Goal: Information Seeking & Learning: Learn about a topic

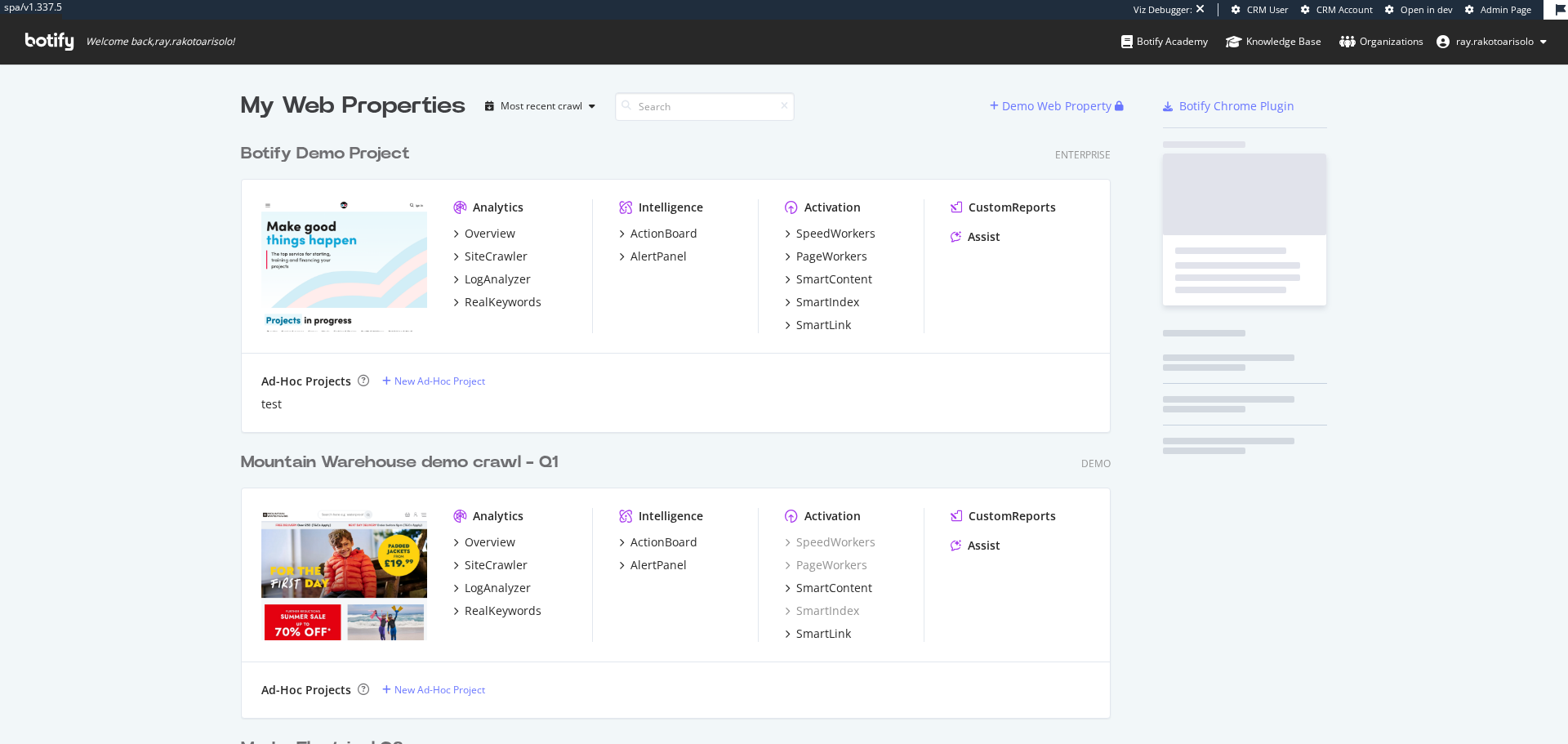
scroll to position [5444, 870]
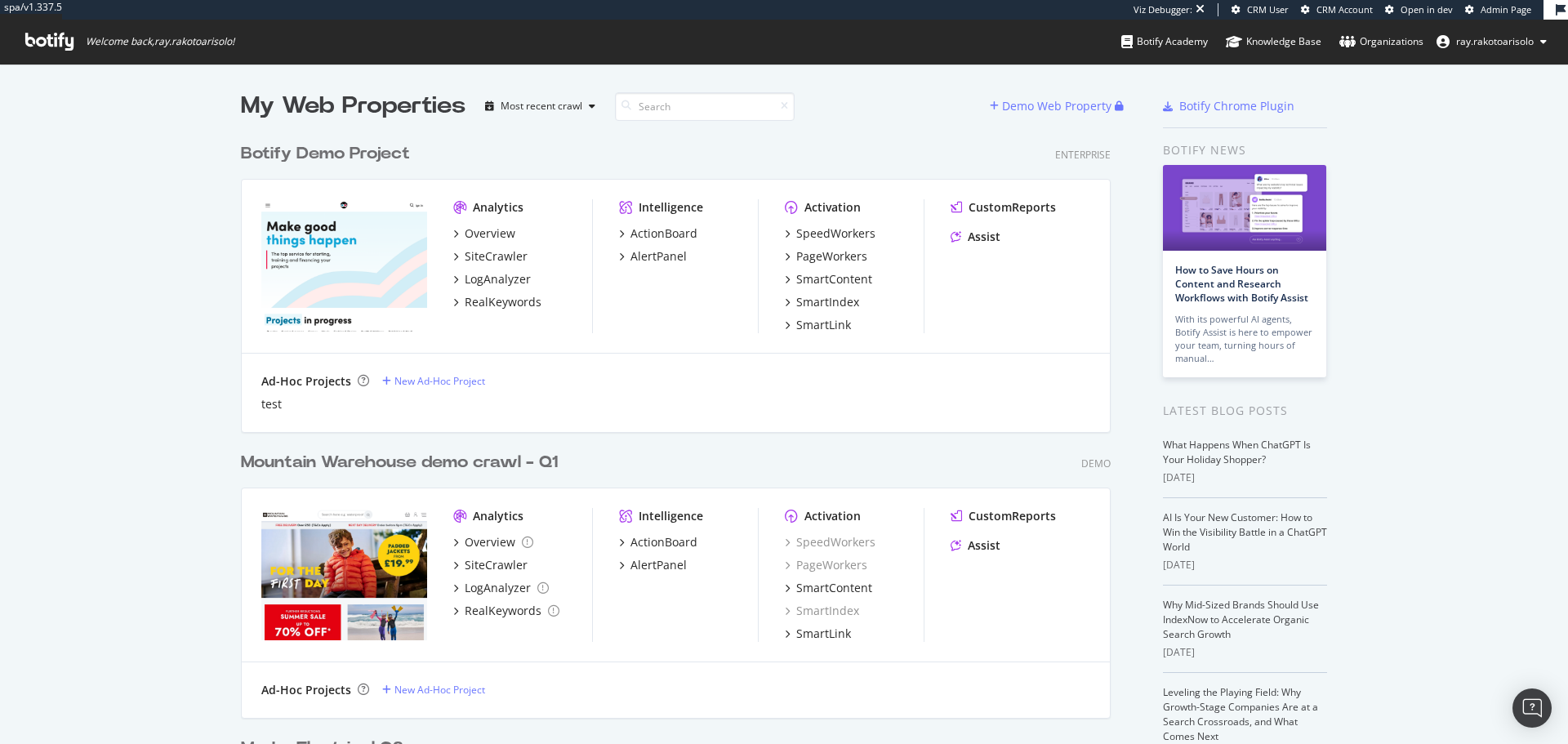
click at [39, 40] on icon at bounding box center [49, 41] width 48 height 18
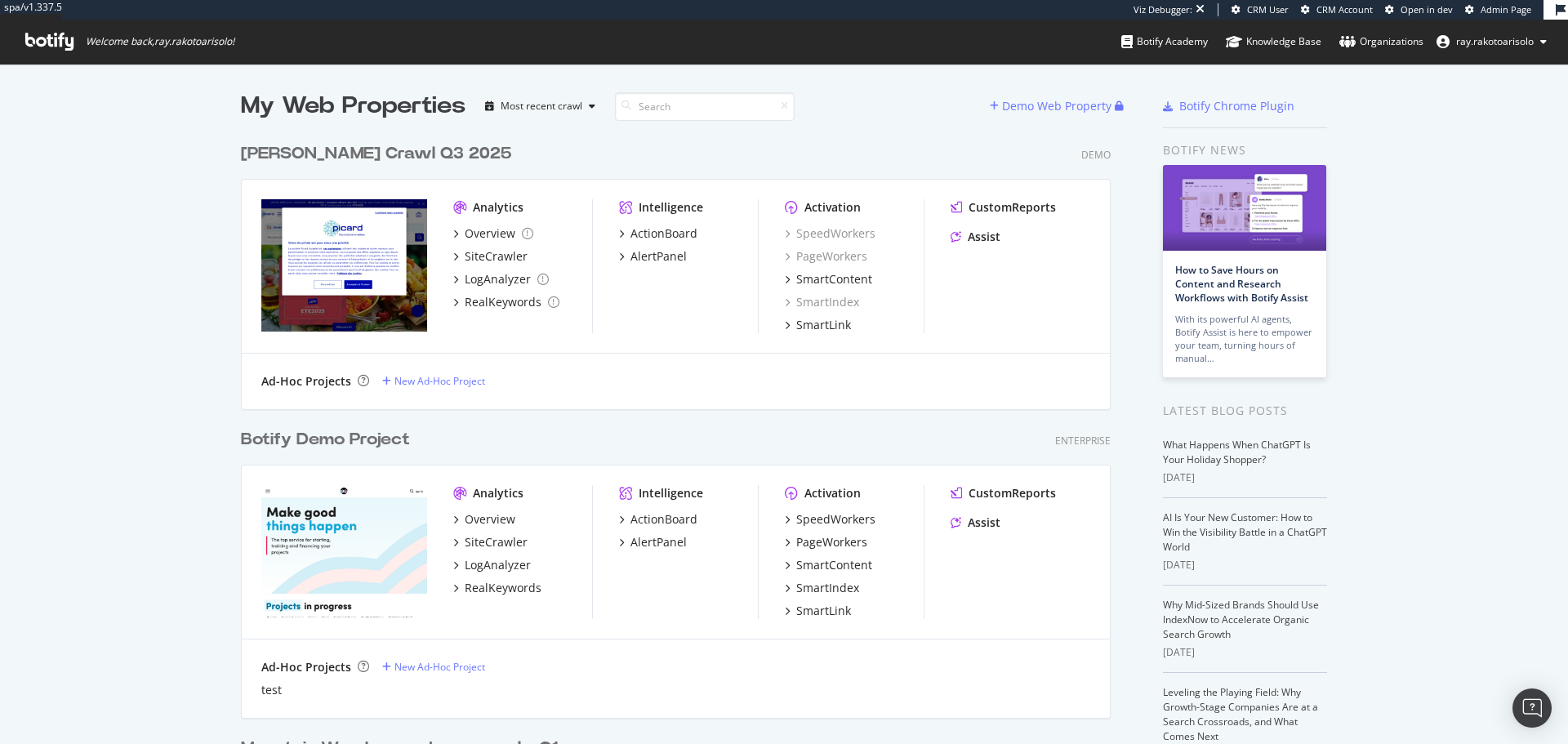
scroll to position [7527, 870]
click at [670, 107] on input at bounding box center [705, 107] width 180 height 28
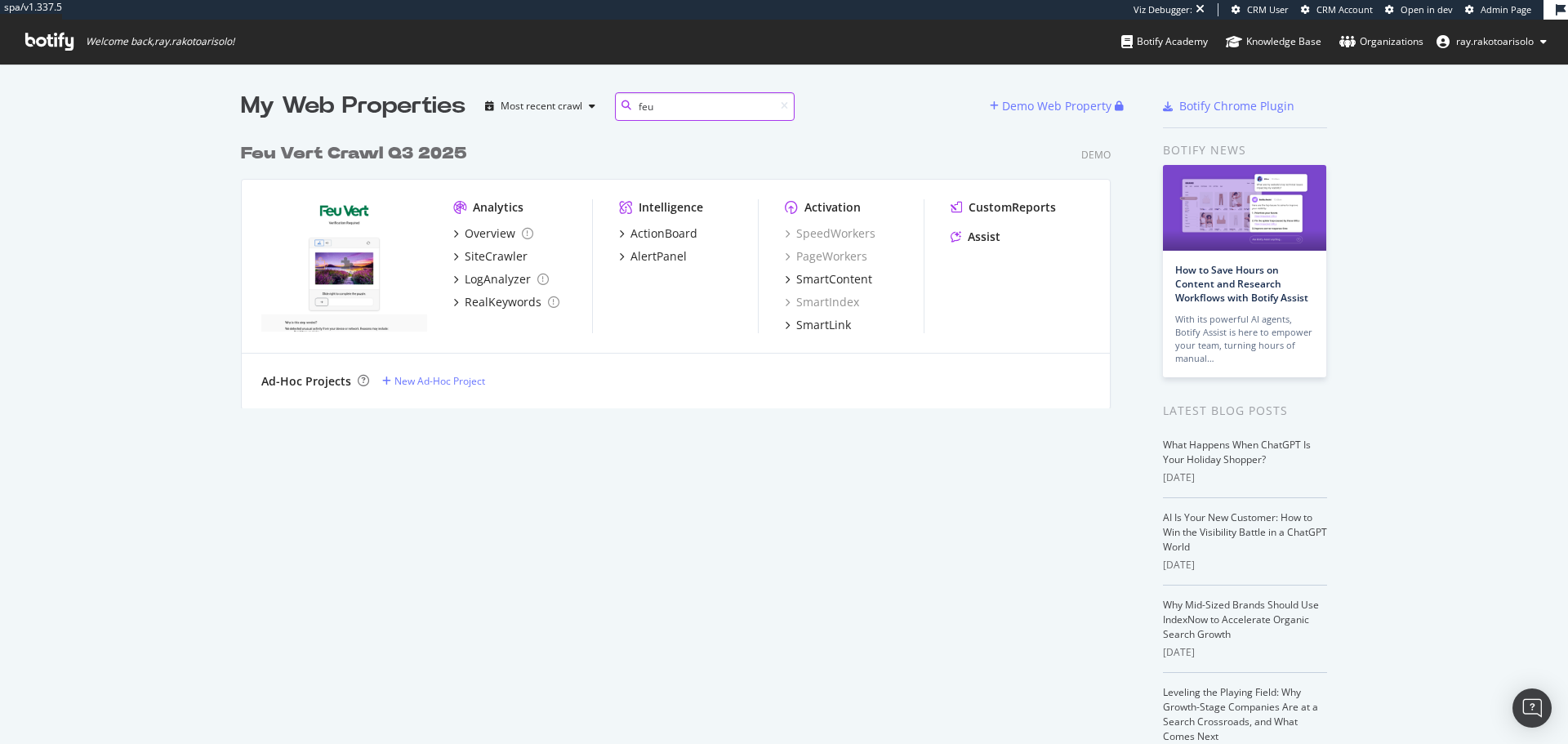
scroll to position [274, 870]
type input "feu vert"
click at [360, 152] on div "Feu Vert Crawl Q3 2025" at bounding box center [345, 153] width 208 height 24
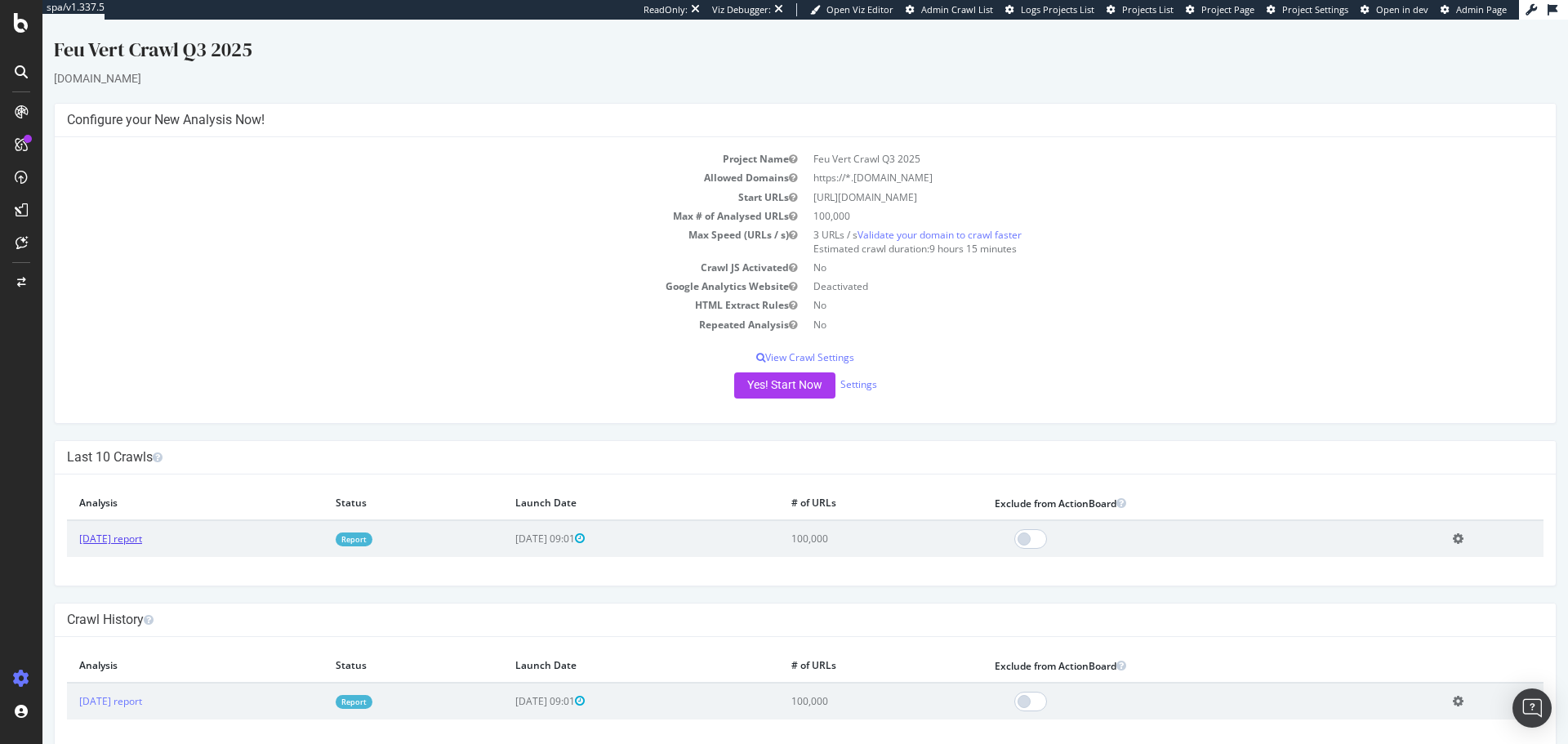
click at [128, 535] on link "[DATE] report" at bounding box center [110, 539] width 62 height 14
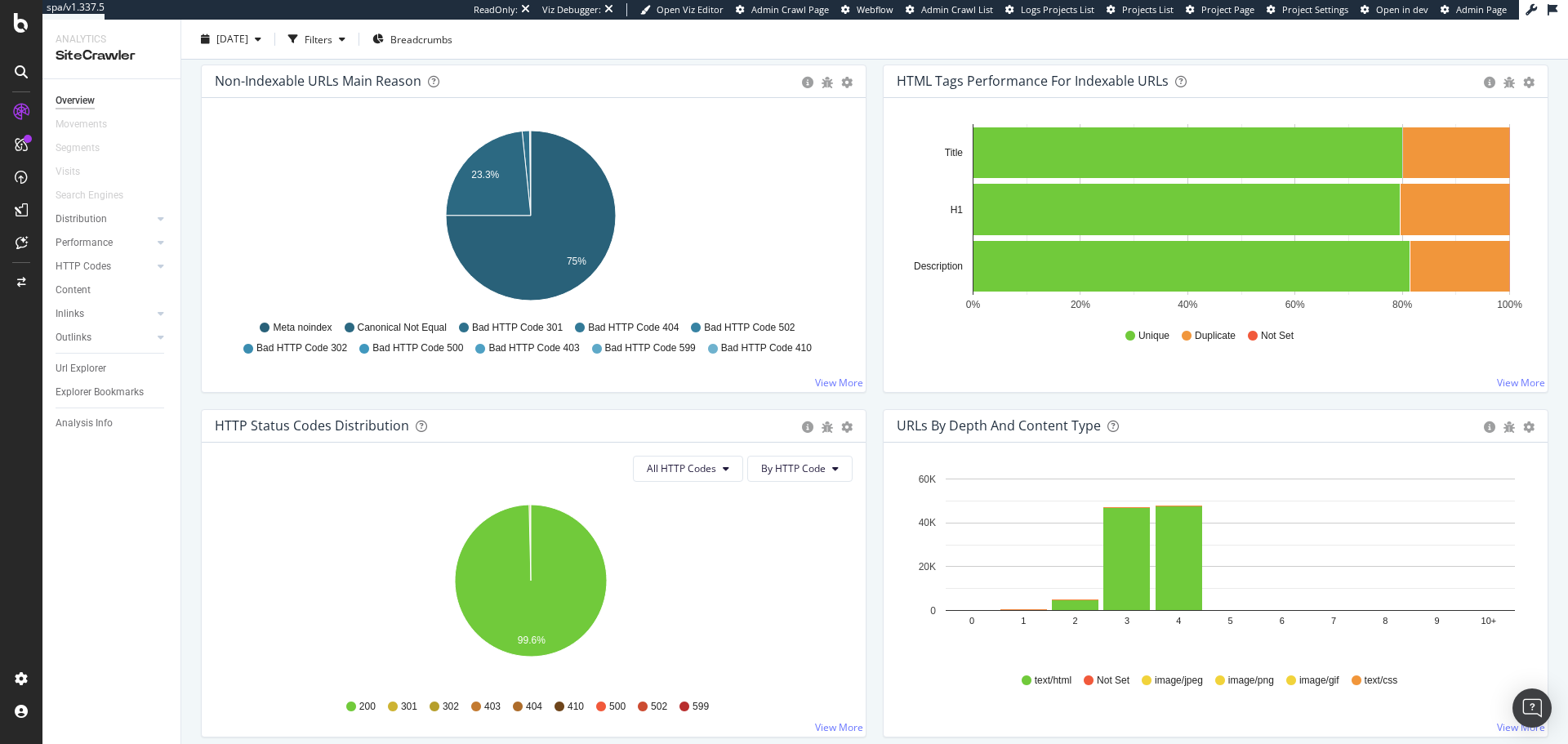
scroll to position [546, 0]
click at [79, 181] on div "ActionBoard" at bounding box center [92, 187] width 63 height 17
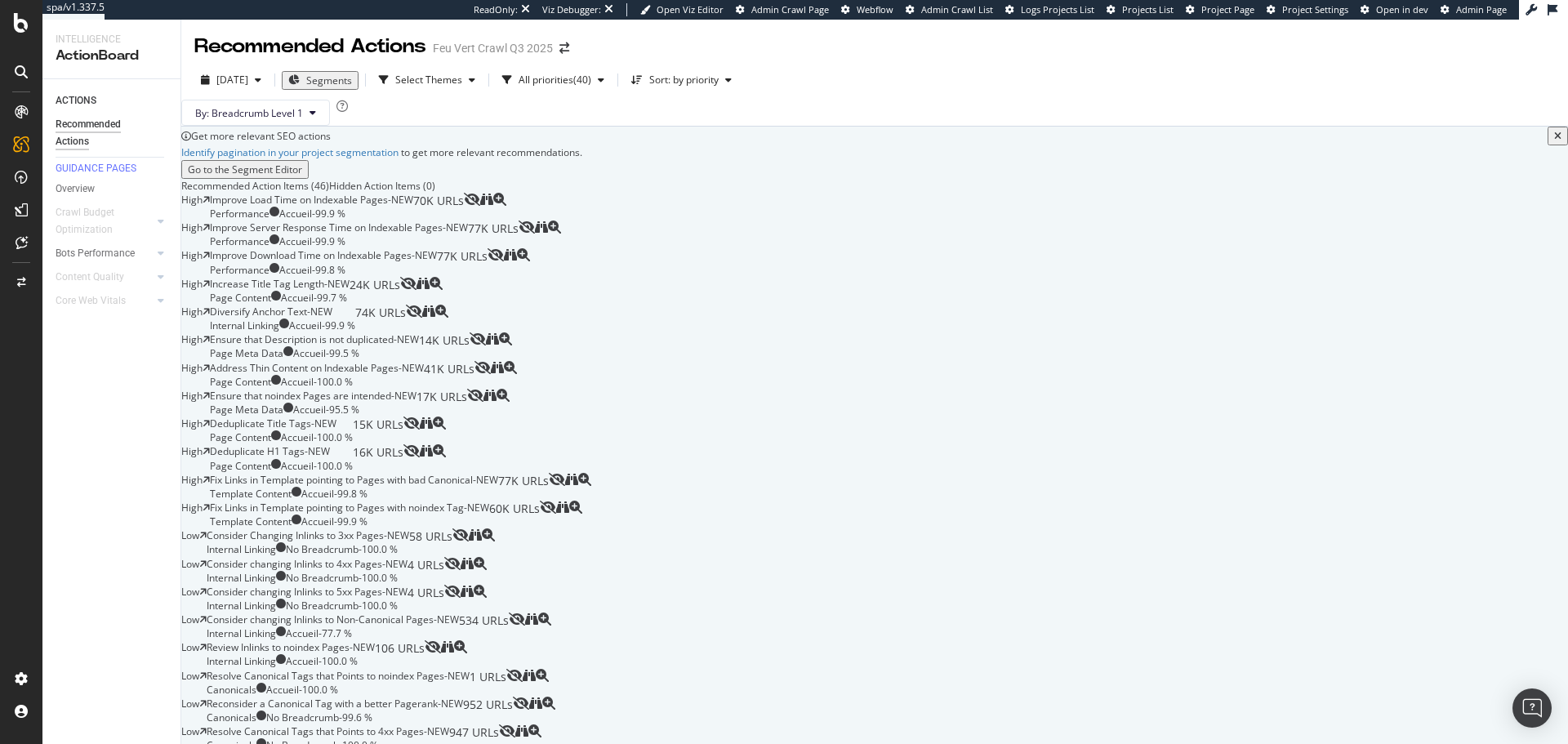
scroll to position [86, 0]
click at [464, 221] on div "Improve Load Time on Indexable Pages - NEW Performance Accueil - 99.9 % 70K URLs" at bounding box center [336, 207] width 254 height 28
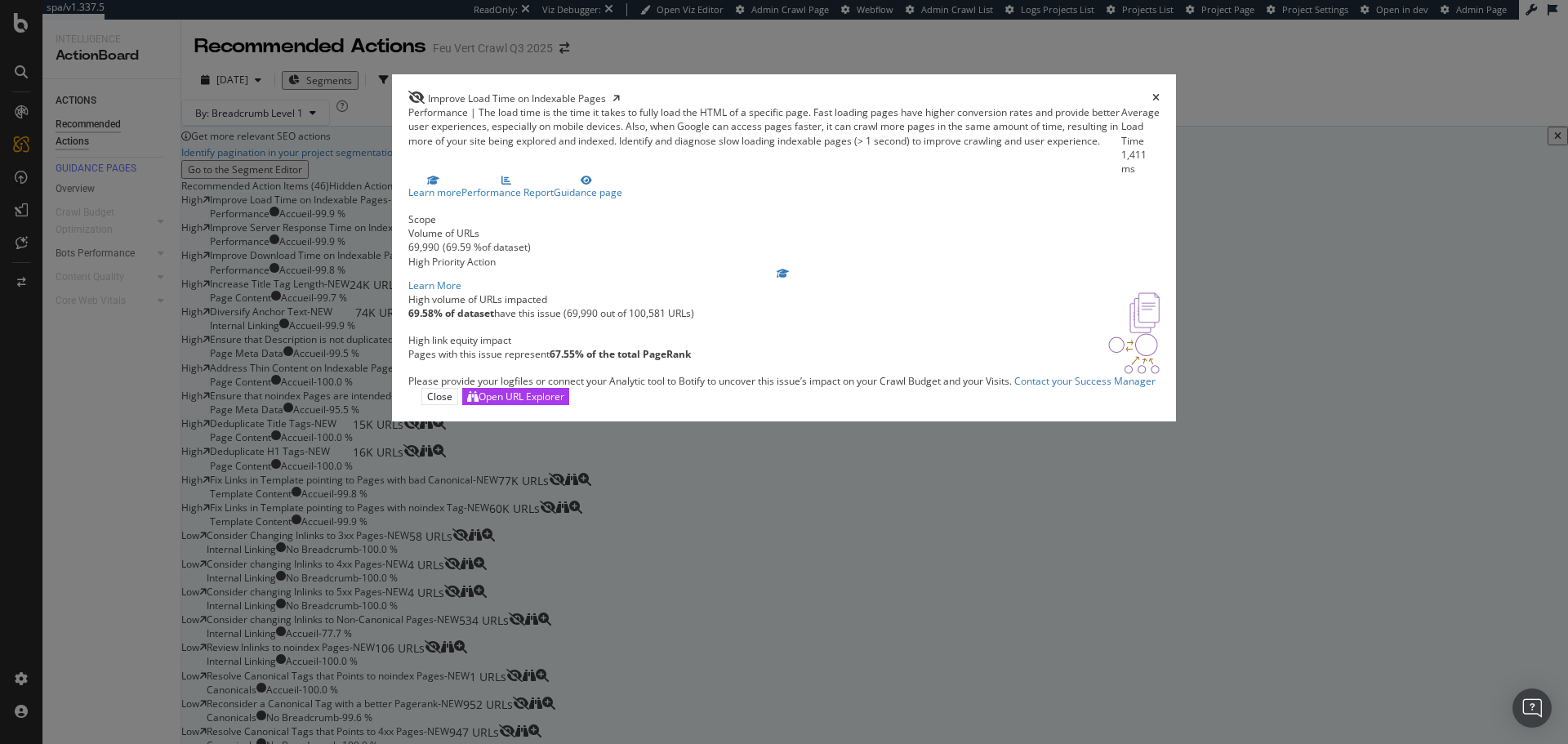
click at [1152, 91] on div "times" at bounding box center [1155, 98] width 7 height 15
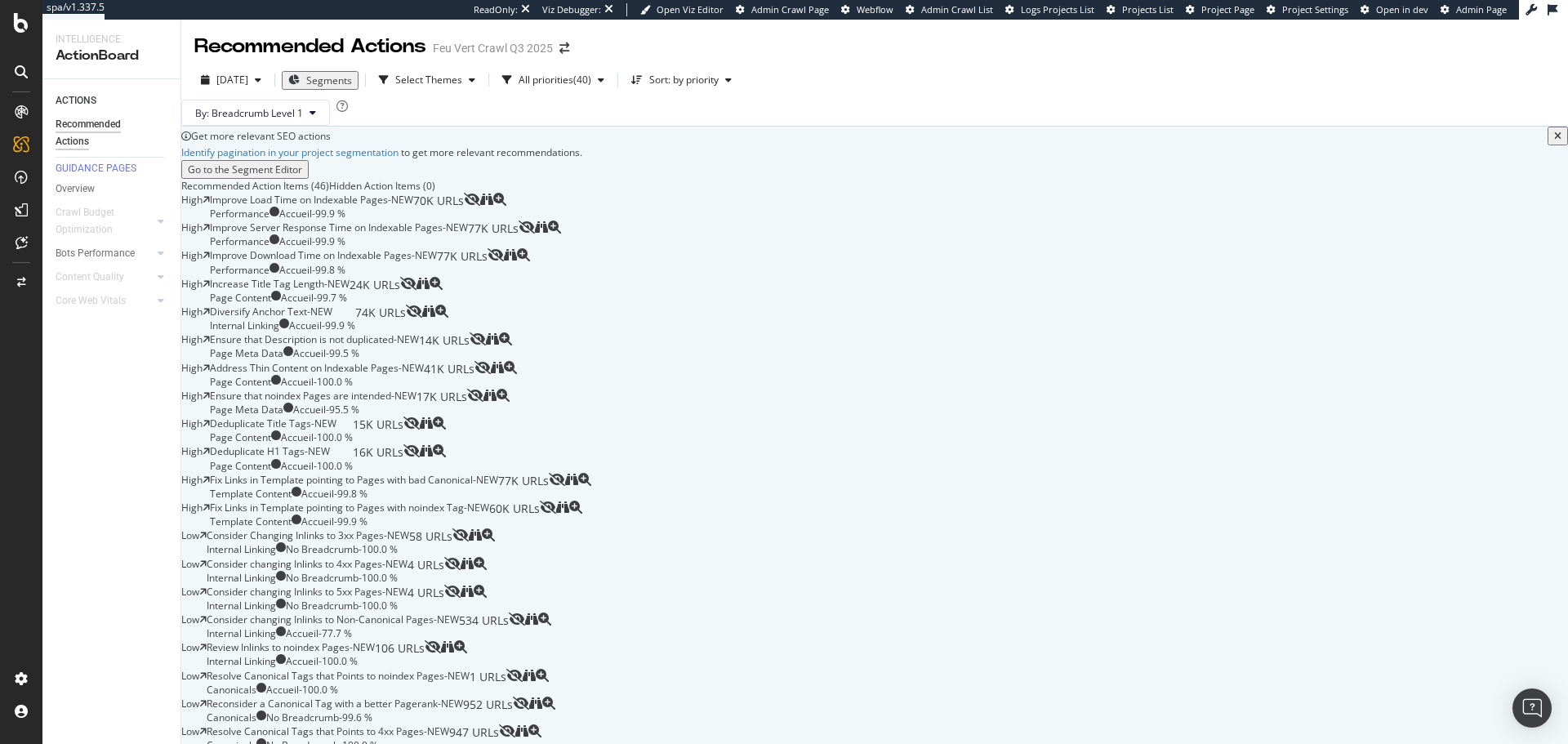
click at [487, 276] on div "Improve Download Time on Indexable Pages - NEW Performance Accueil - 99.8 % 77K…" at bounding box center [348, 262] width 278 height 28
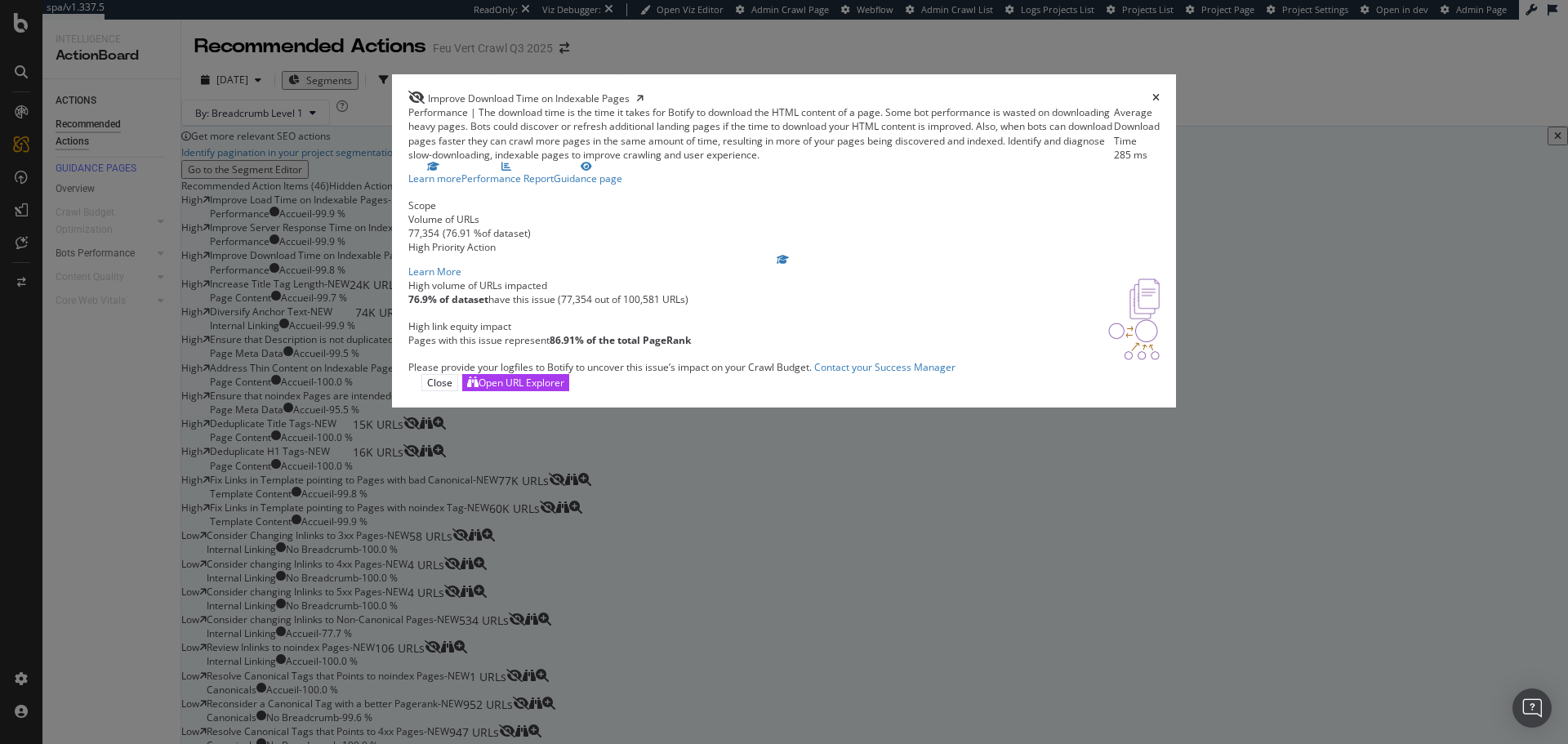
click at [1152, 93] on icon "times" at bounding box center [1155, 98] width 7 height 10
